Goal: Check status: Check status

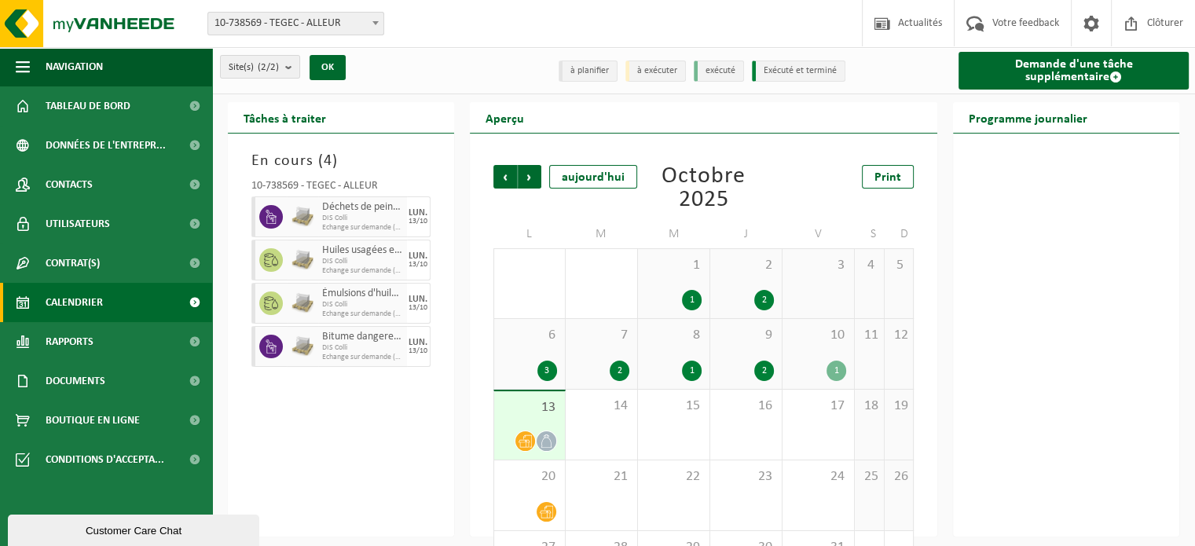
click at [840, 373] on div "1" at bounding box center [836, 370] width 20 height 20
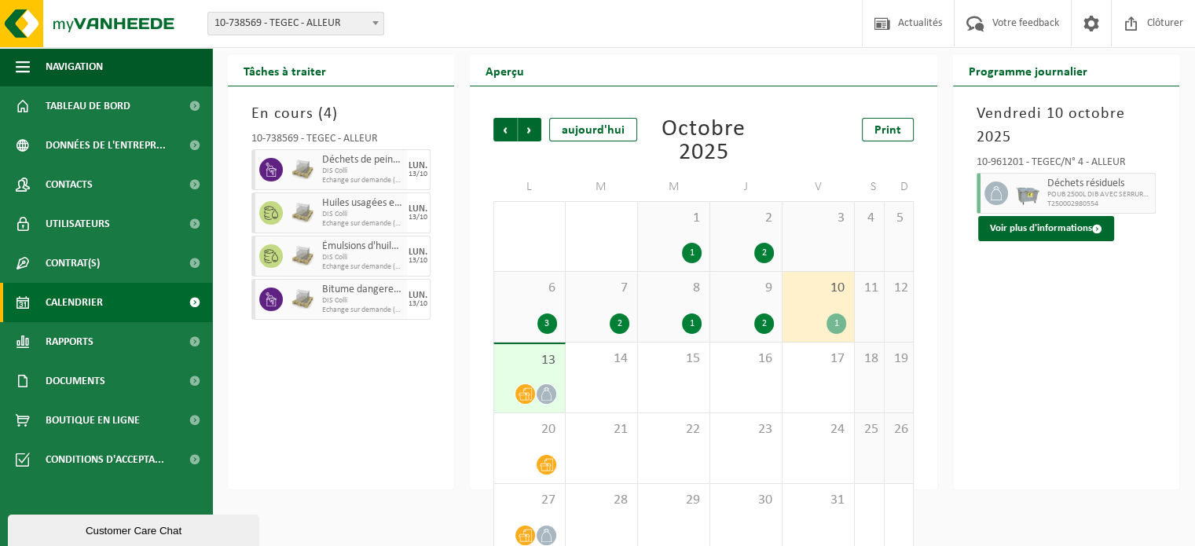
scroll to position [72, 0]
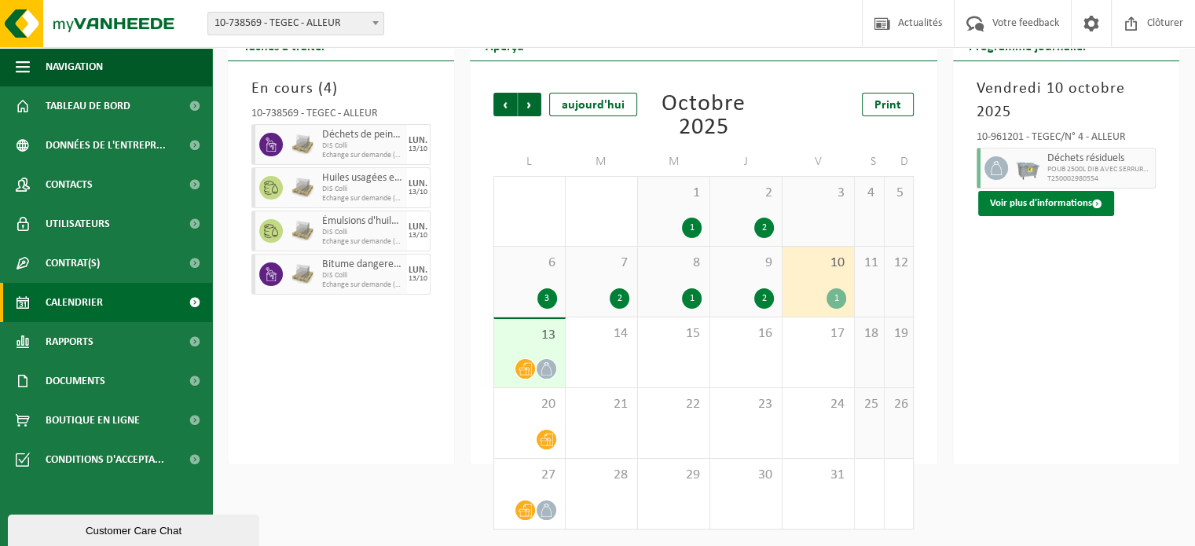
click at [1040, 207] on button "Voir plus d'informations" at bounding box center [1046, 203] width 136 height 25
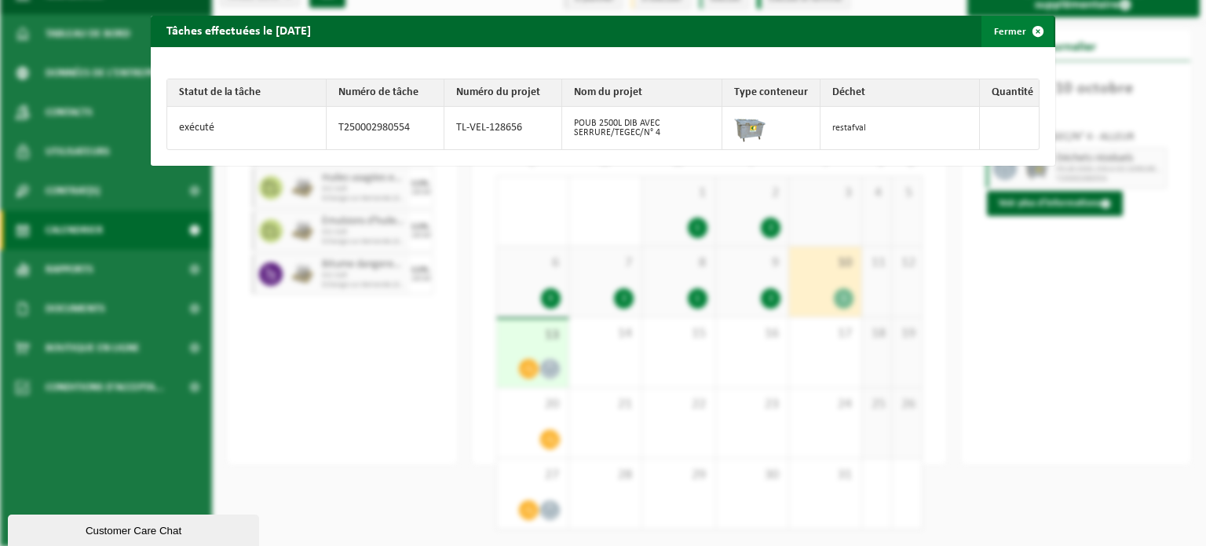
click at [1030, 34] on span "button" at bounding box center [1038, 31] width 31 height 31
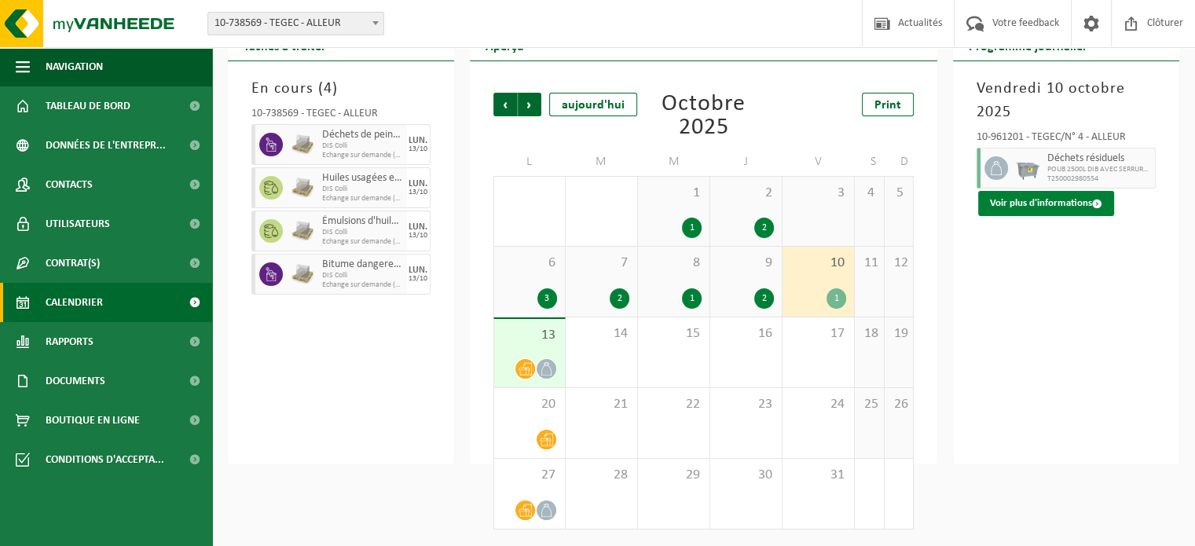
click at [1027, 203] on button "Voir plus d'informations" at bounding box center [1046, 203] width 136 height 25
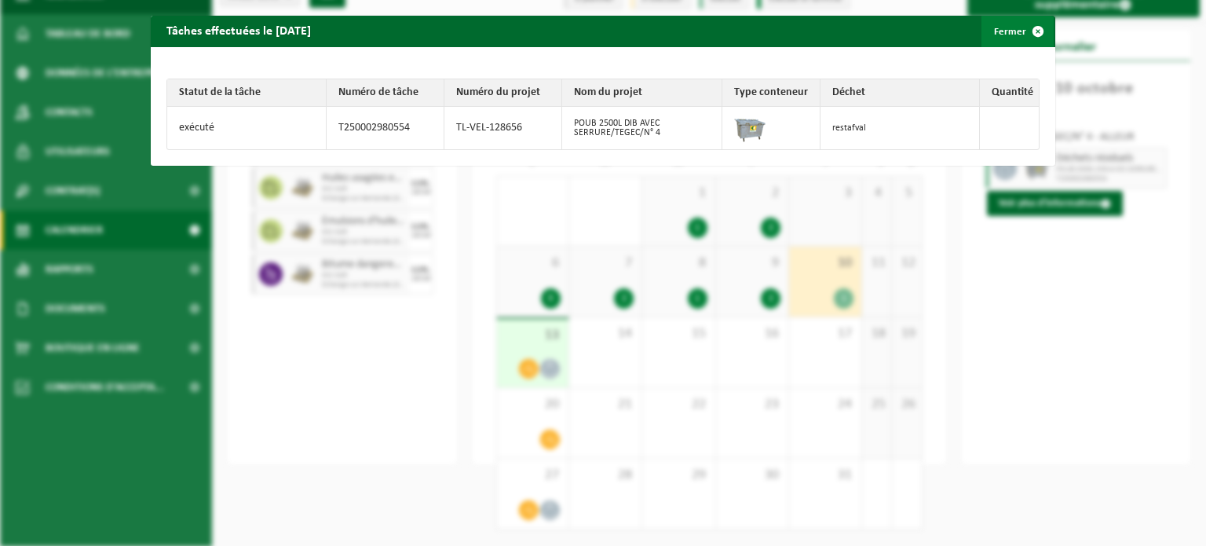
click at [1029, 33] on span "button" at bounding box center [1038, 31] width 31 height 31
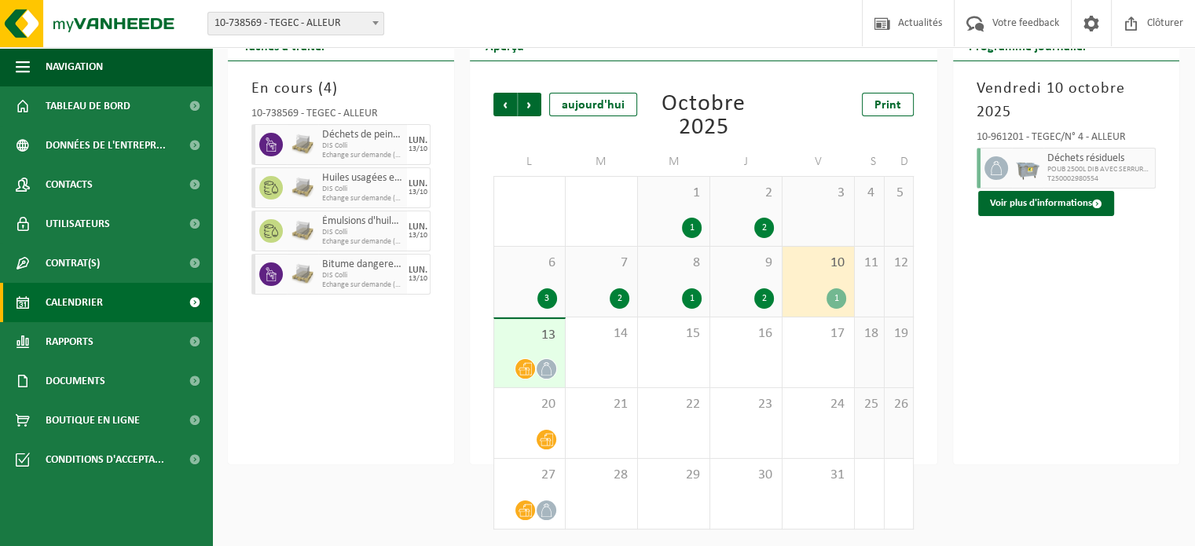
drag, startPoint x: 832, startPoint y: 288, endPoint x: 798, endPoint y: 95, distance: 196.3
click at [798, 95] on div "Print" at bounding box center [840, 105] width 145 height 24
click at [829, 304] on div "1" at bounding box center [836, 298] width 20 height 20
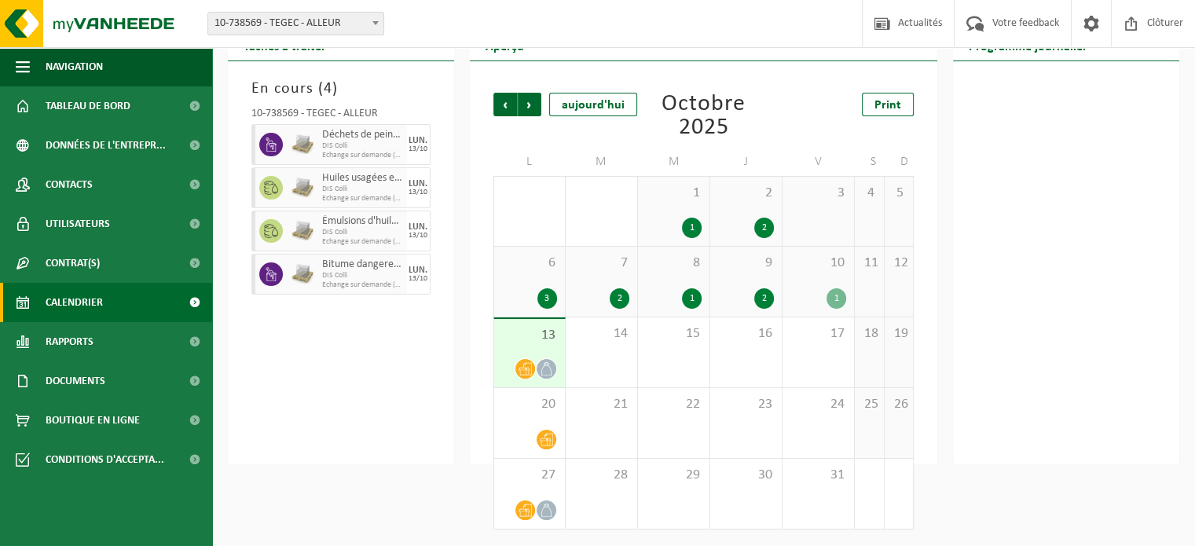
click at [829, 304] on div "1" at bounding box center [836, 298] width 20 height 20
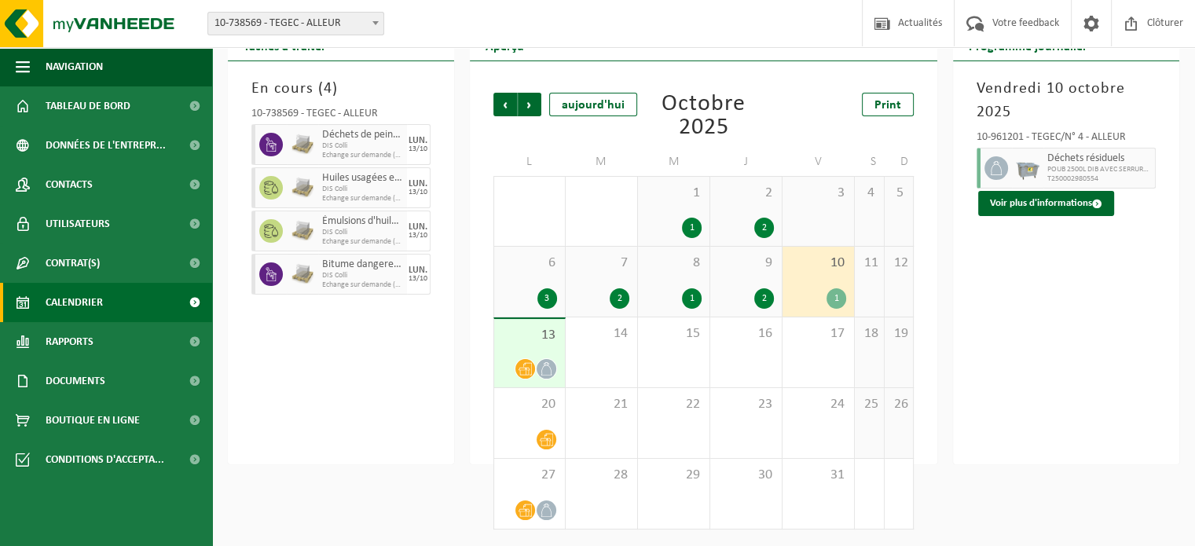
click at [829, 304] on div "1" at bounding box center [836, 298] width 20 height 20
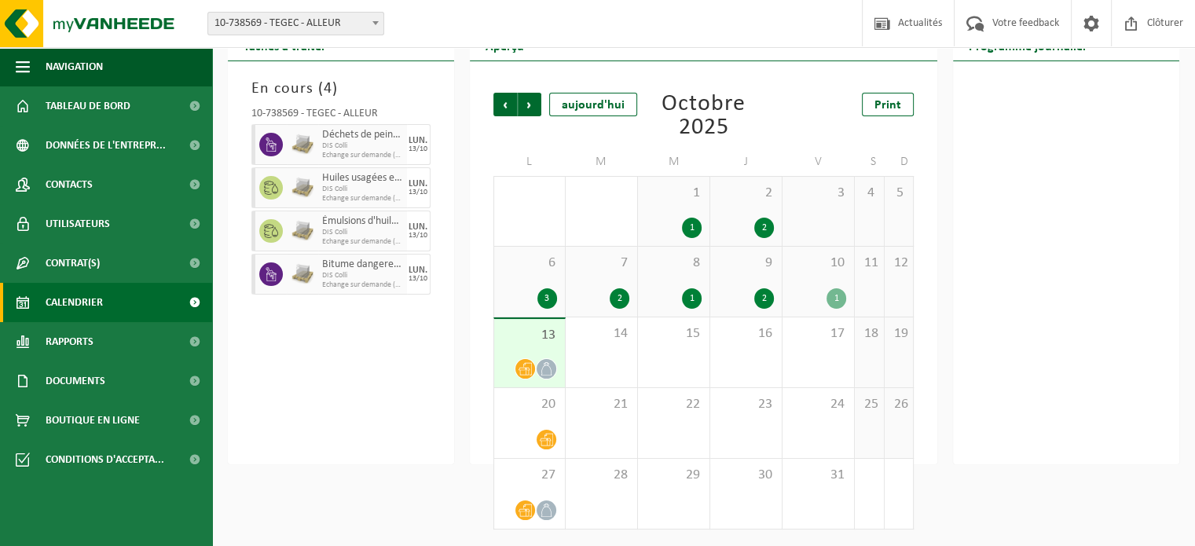
click at [834, 307] on div "1" at bounding box center [836, 298] width 20 height 20
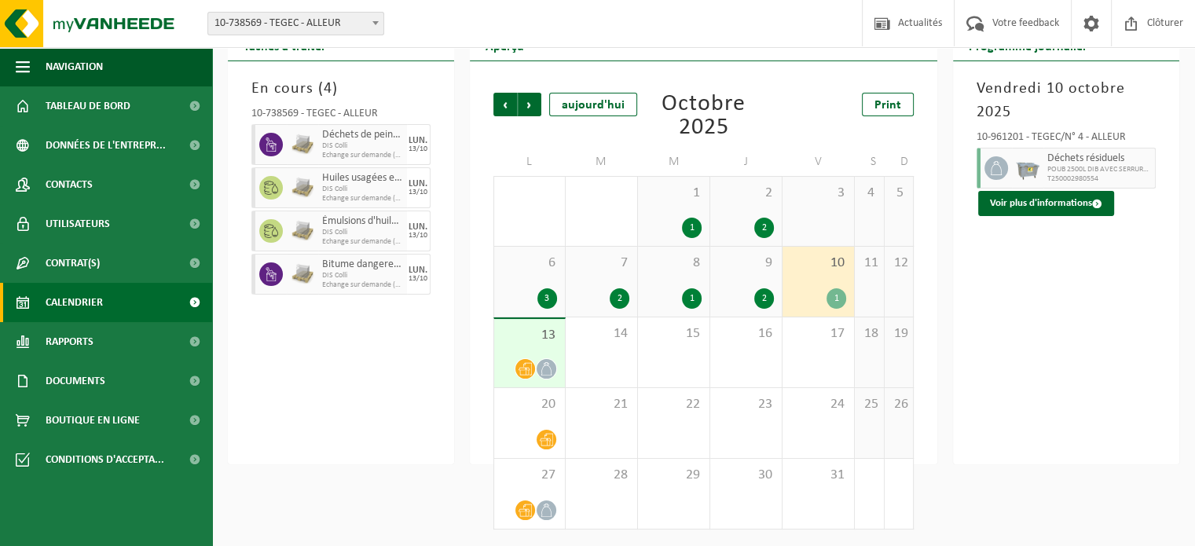
click at [1024, 254] on div "[DATE] 10-961201 - TEGEC/N° 4 - ALLEUR Déchets résiduels POUB 2500L DIB AVEC SE…" at bounding box center [1066, 262] width 226 height 403
